Goal: Book appointment/travel/reservation

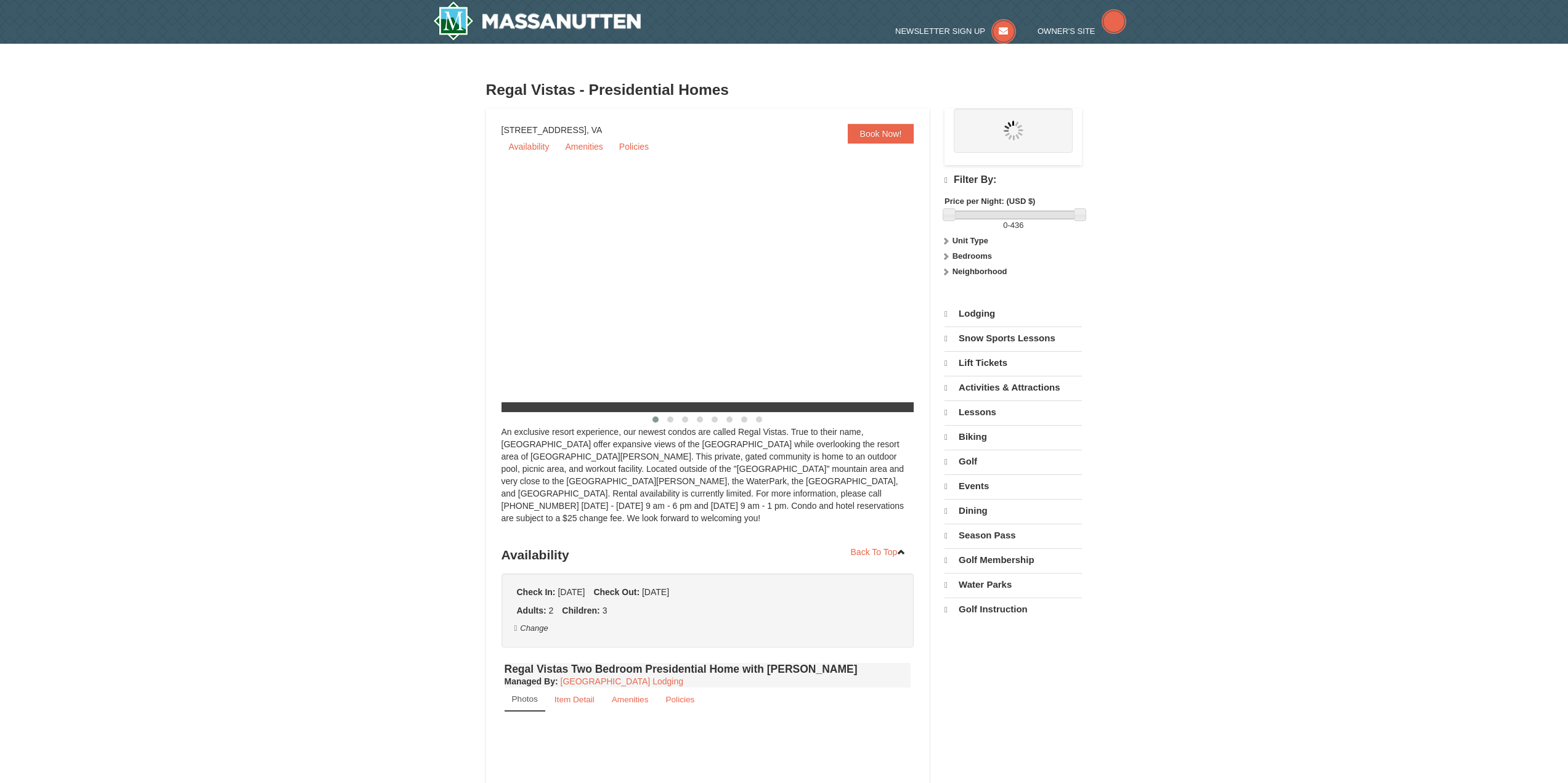
select select "9"
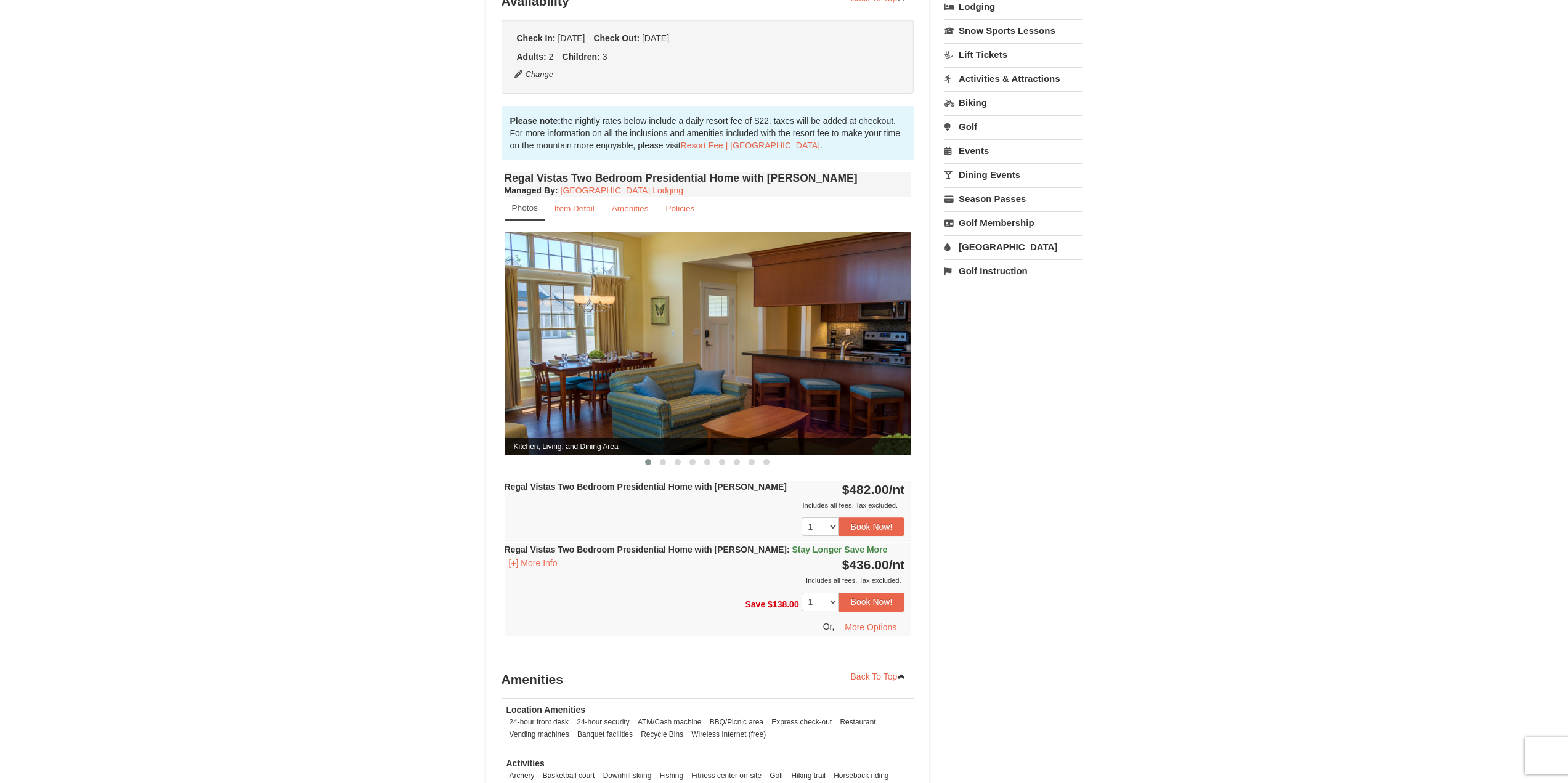
scroll to position [123, 0]
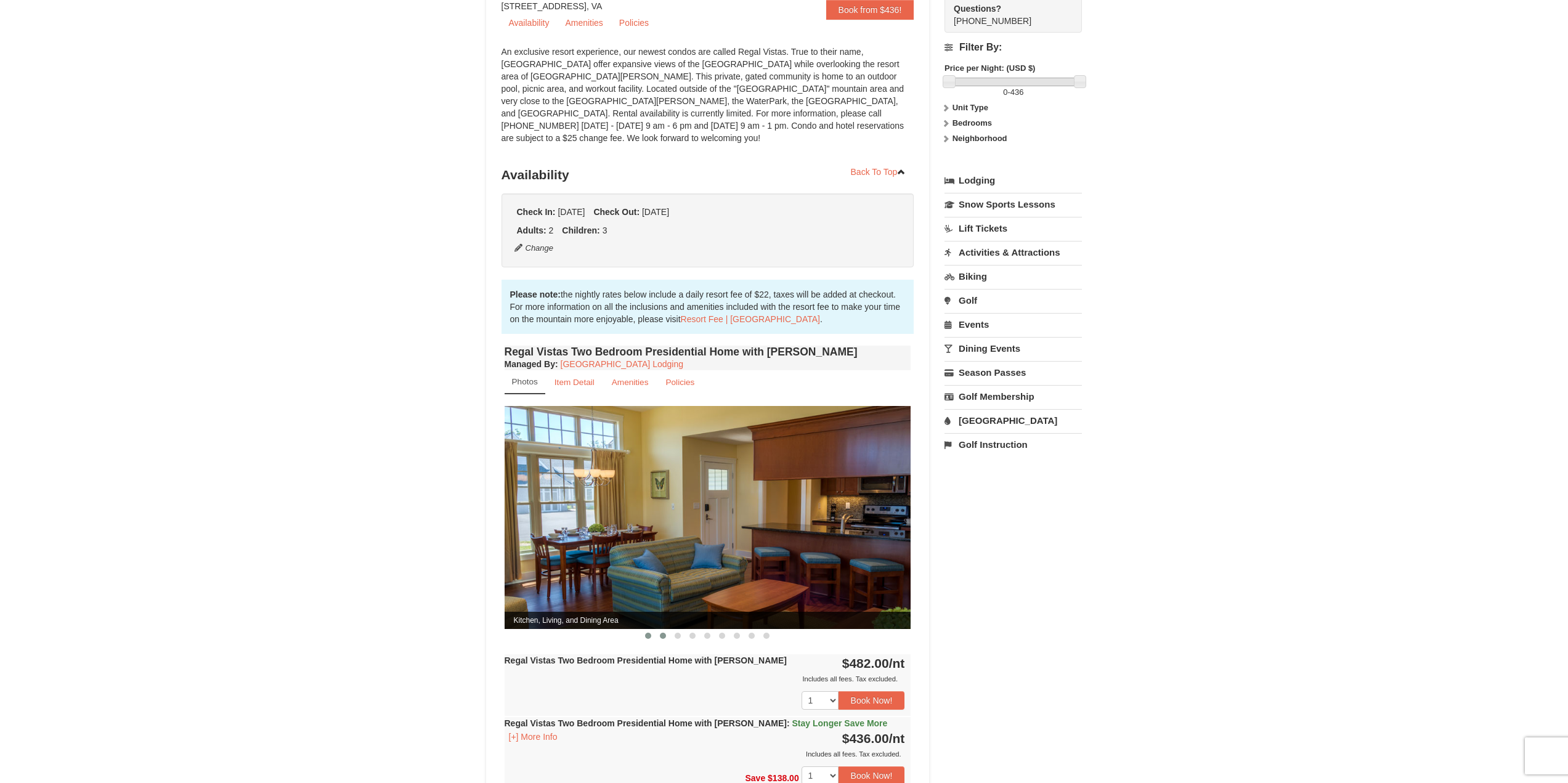
click at [664, 633] on span at bounding box center [662, 635] width 6 height 6
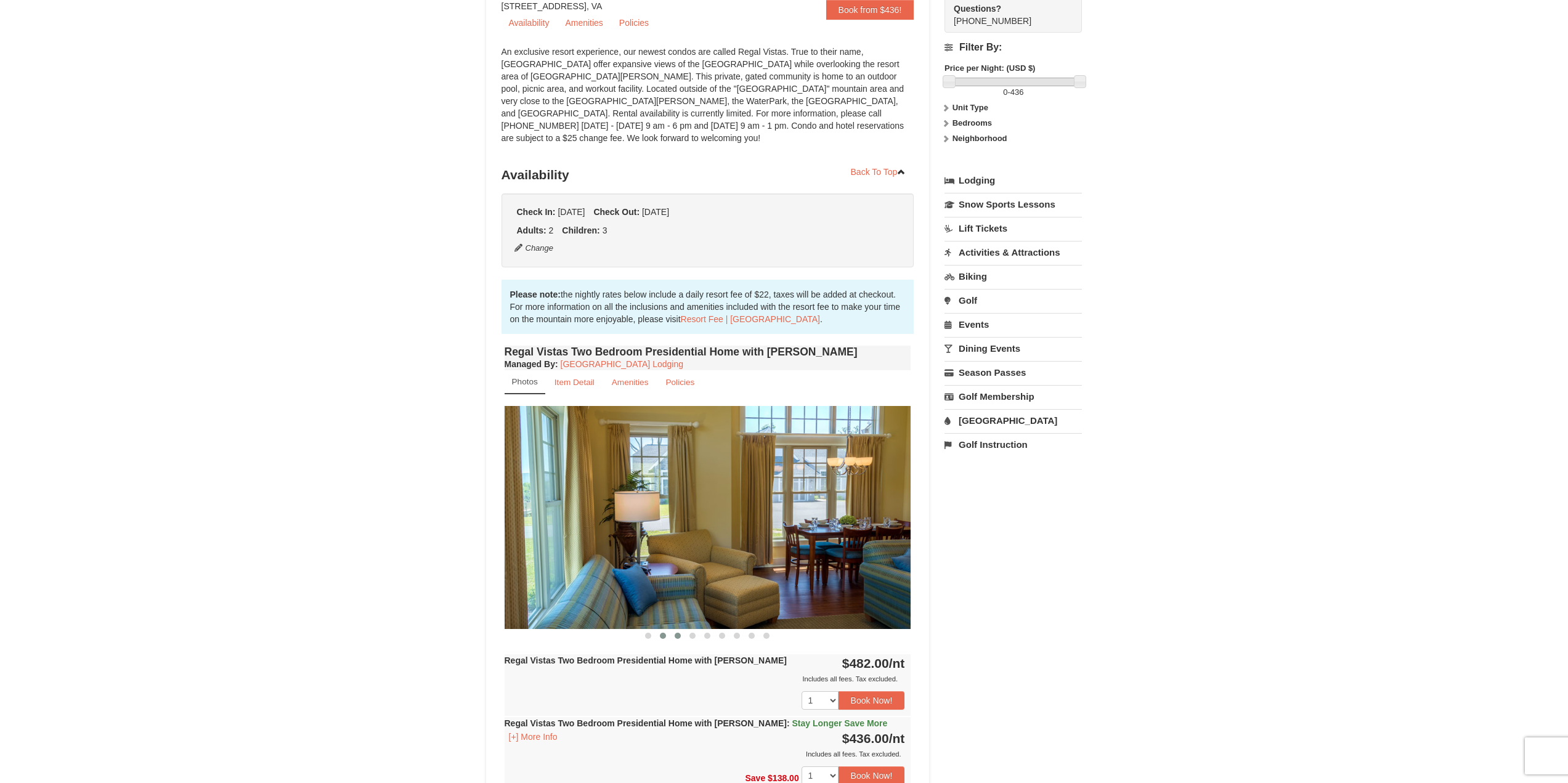
click at [675, 633] on span at bounding box center [678, 635] width 6 height 6
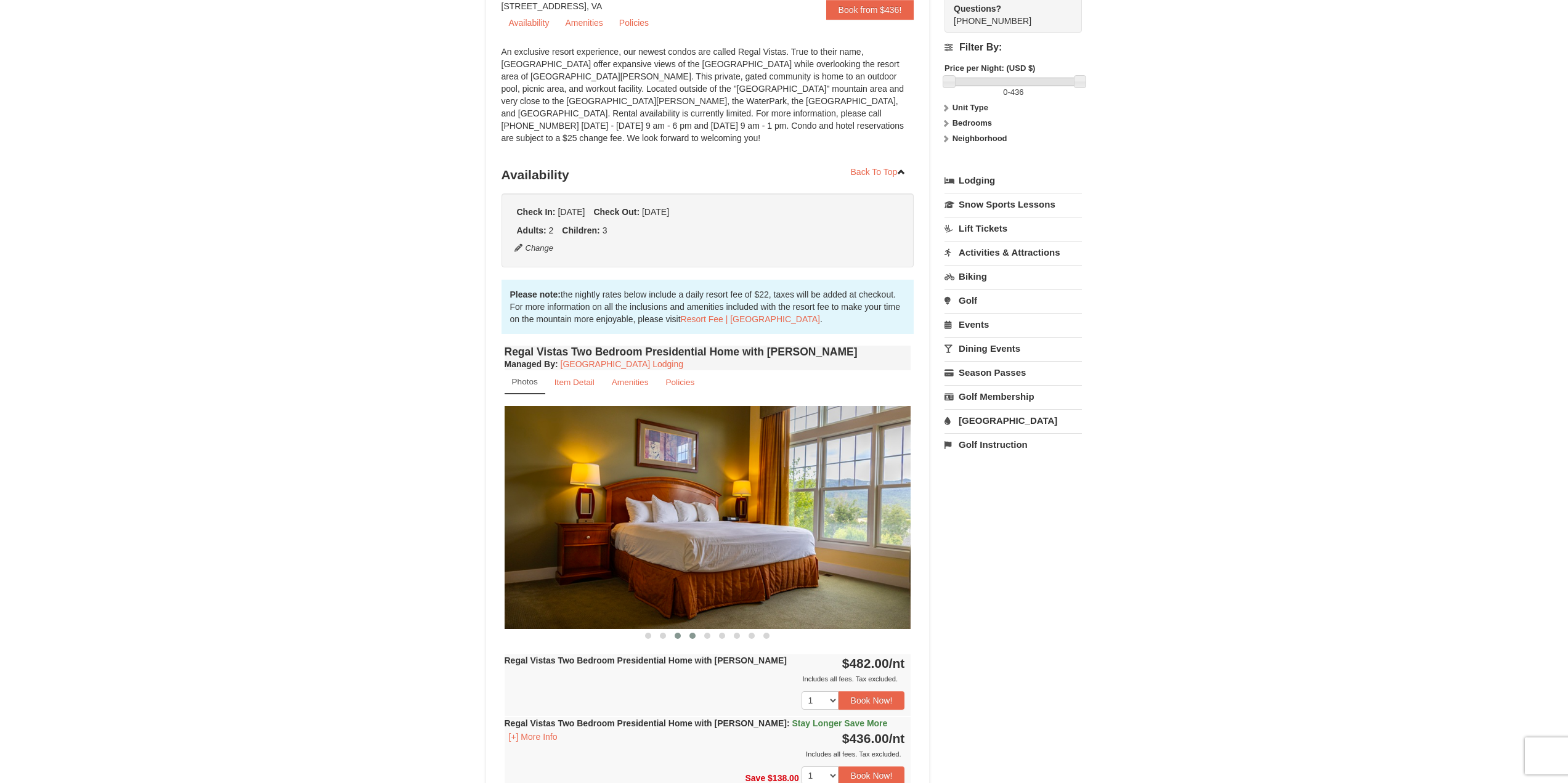
click at [691, 633] on span at bounding box center [692, 635] width 6 height 6
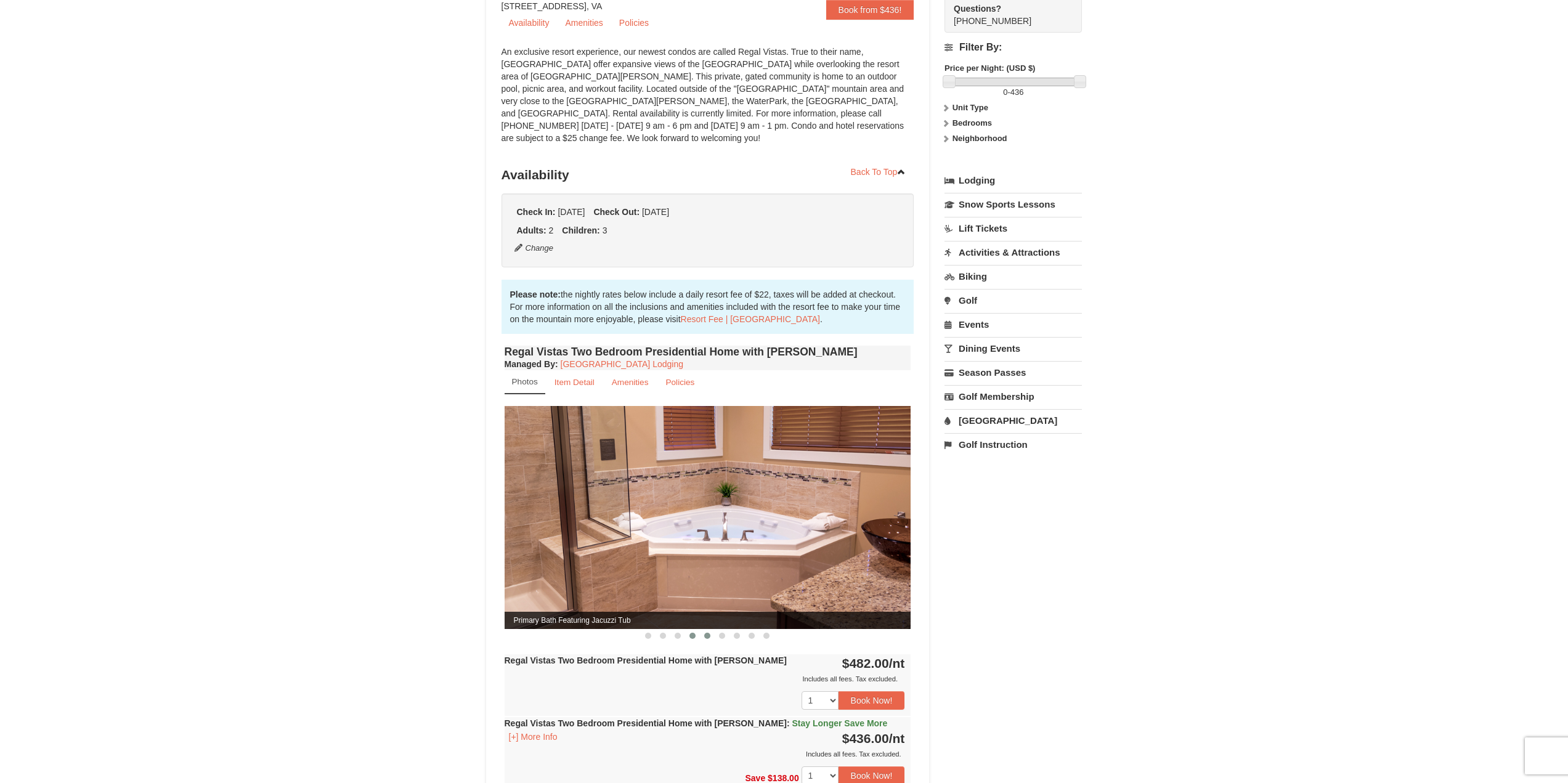
click at [705, 633] on span at bounding box center [707, 635] width 6 height 6
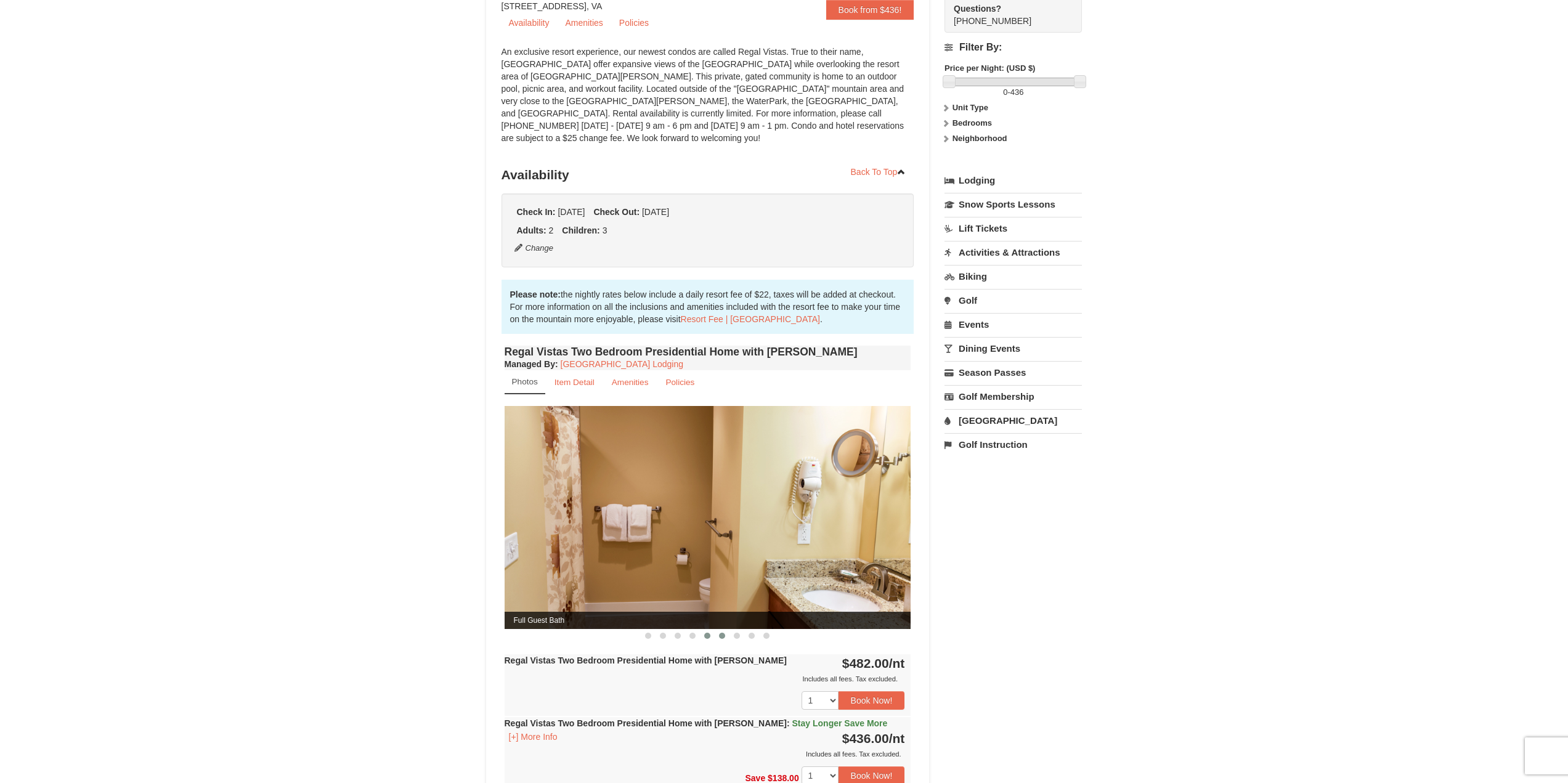
click at [725, 633] on span at bounding box center [722, 635] width 6 height 6
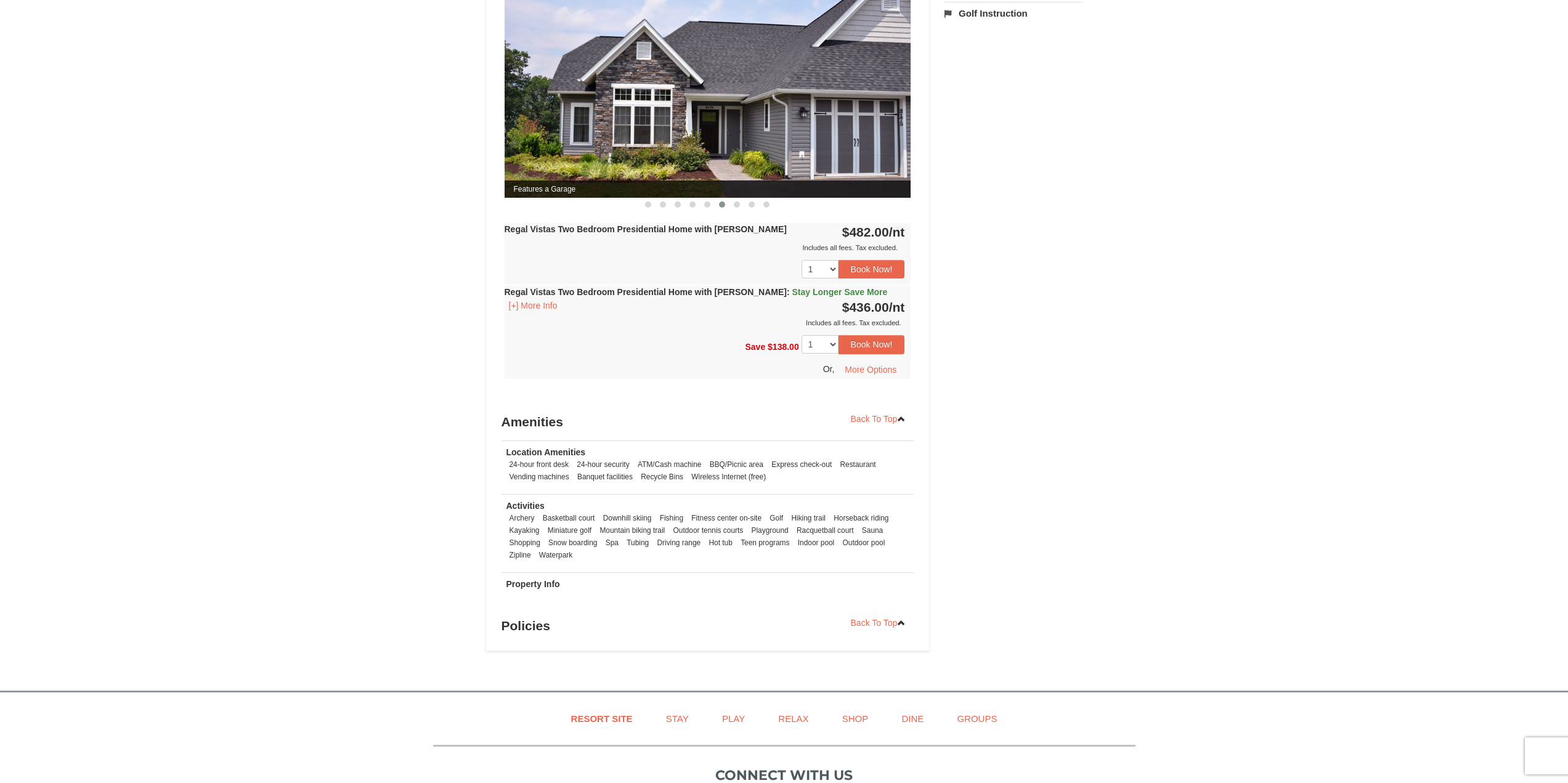
scroll to position [493, 0]
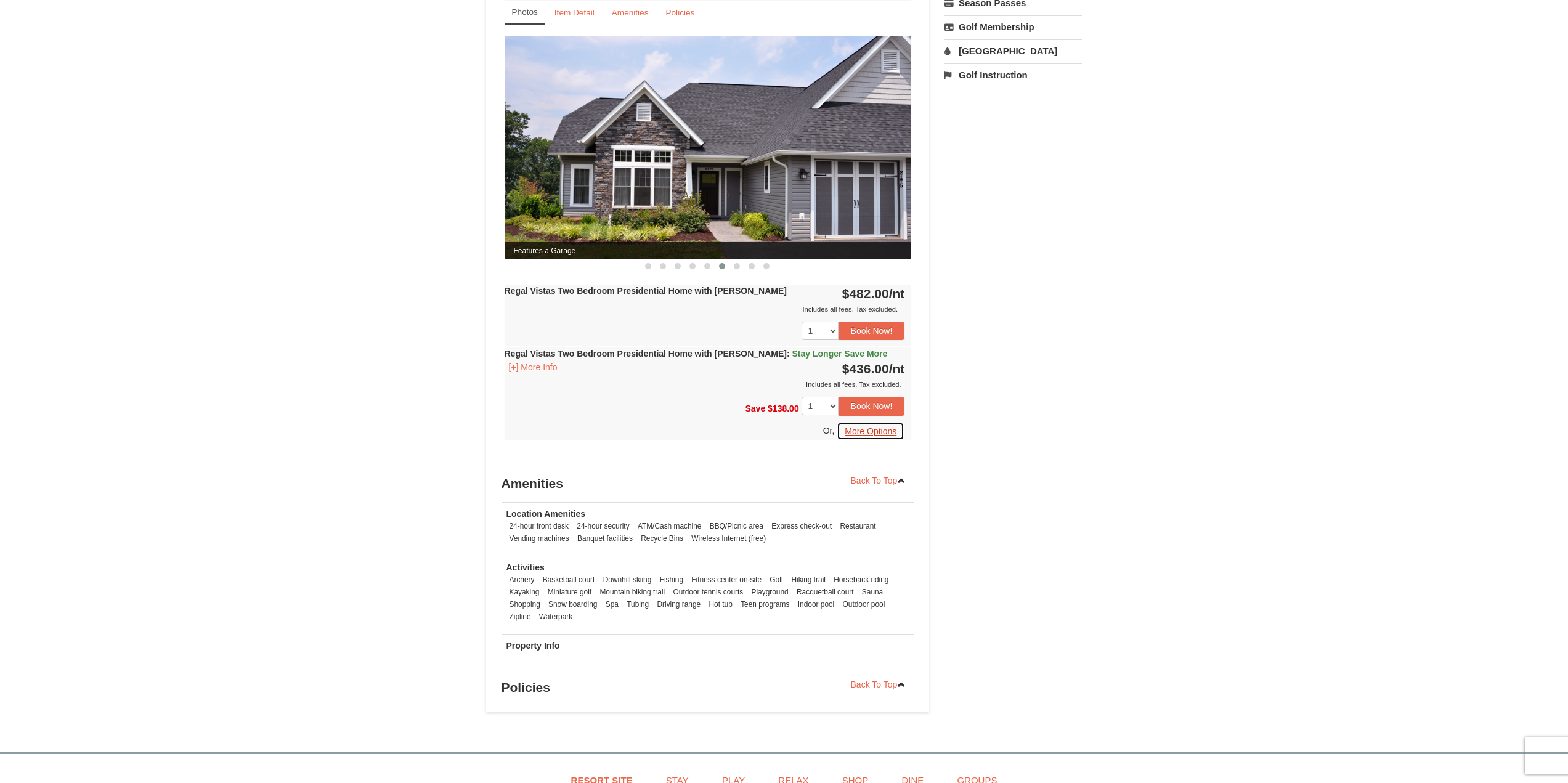
click at [877, 422] on button "More Options" at bounding box center [871, 431] width 68 height 19
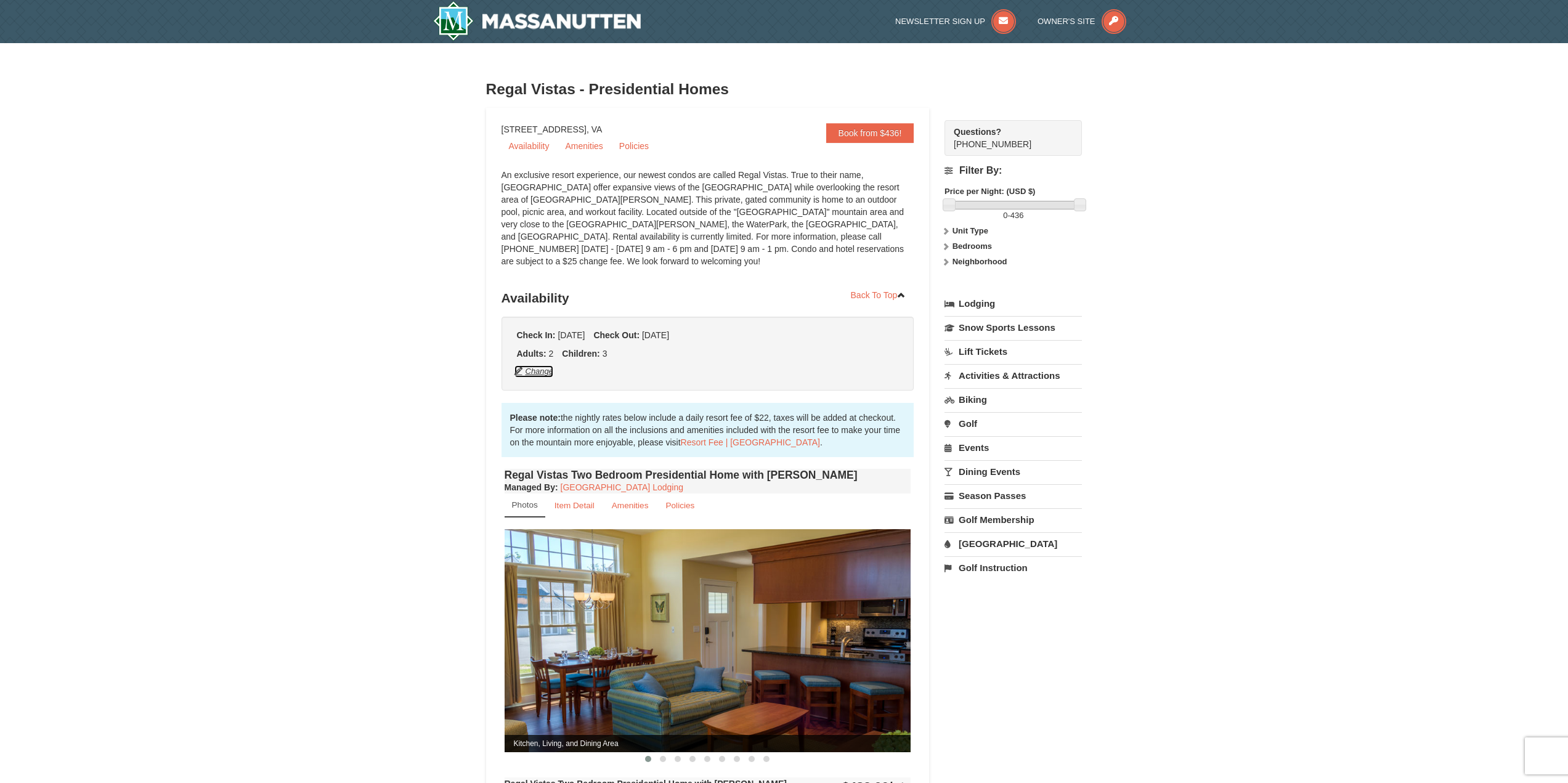
click at [540, 364] on button "Change" at bounding box center [533, 371] width 41 height 14
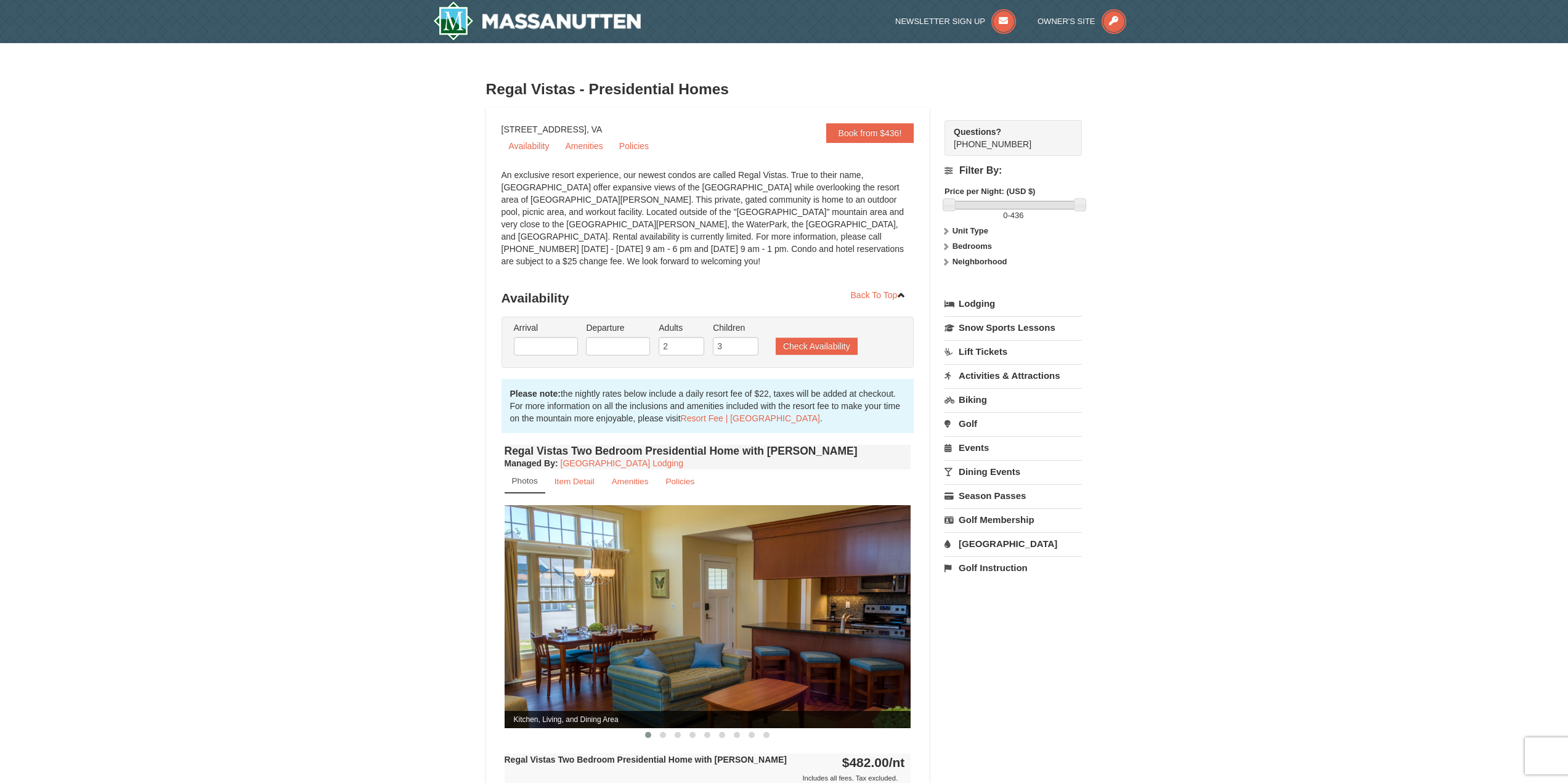
type input "[DATE]"
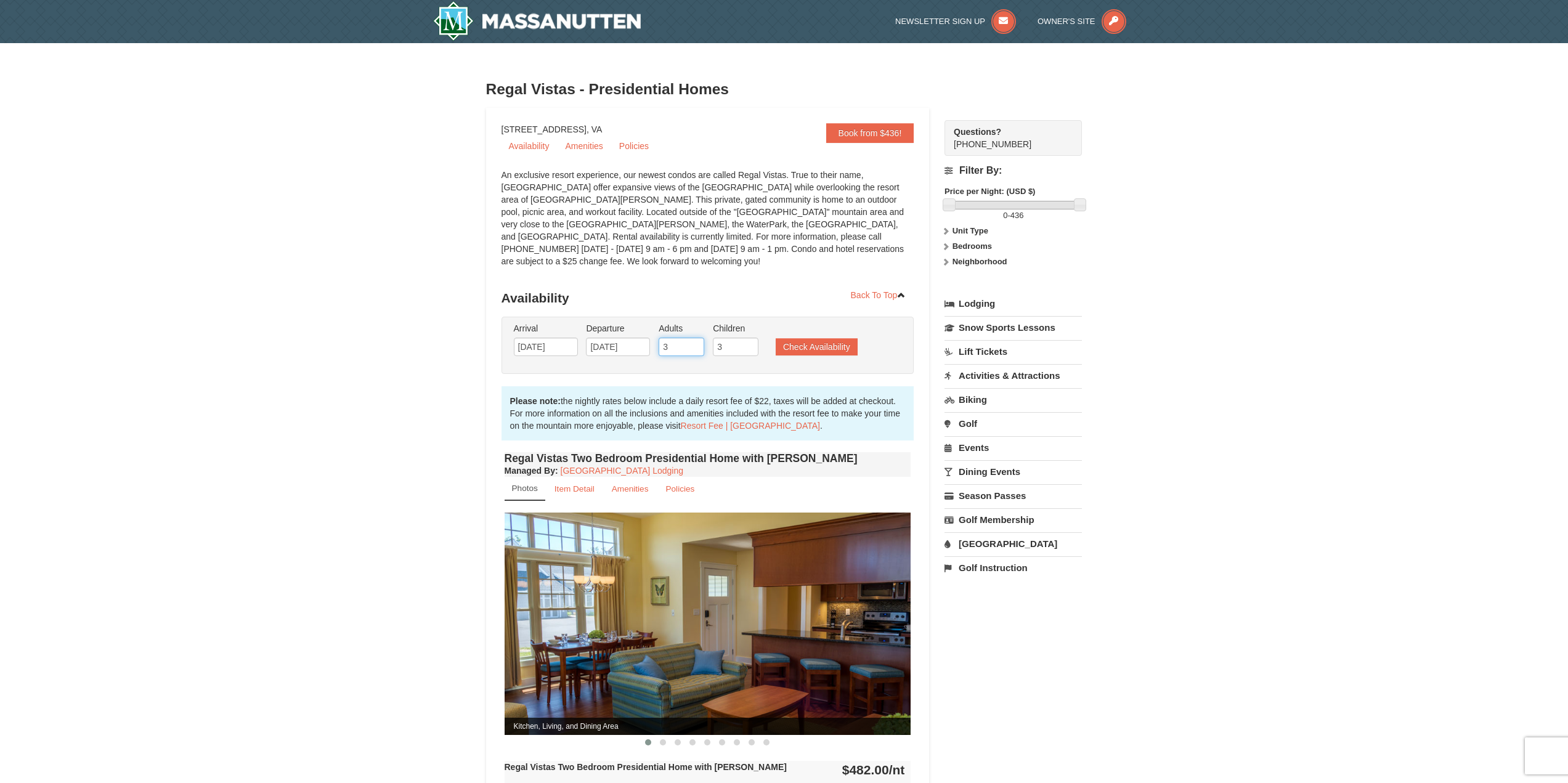
click at [697, 338] on input "3" at bounding box center [681, 347] width 45 height 19
type input "4"
click at [696, 338] on input "4" at bounding box center [681, 347] width 45 height 19
click at [827, 338] on button "Check Availability" at bounding box center [816, 347] width 82 height 17
